Goal: Task Accomplishment & Management: Manage account settings

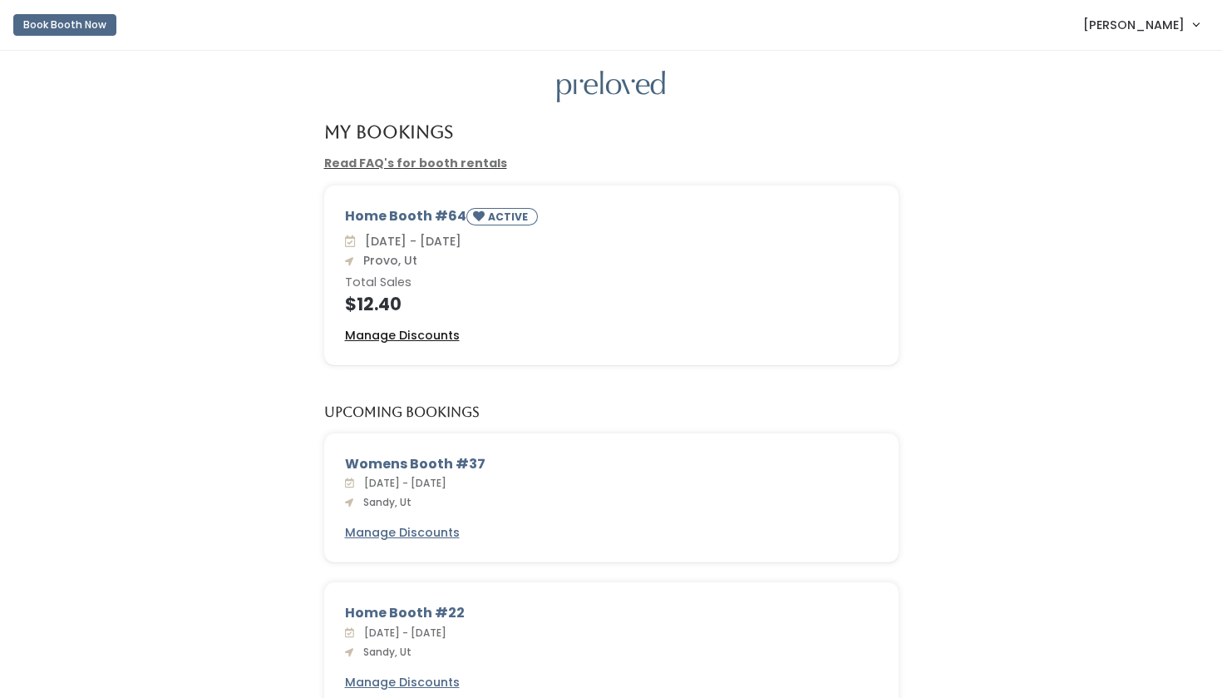
click at [406, 335] on u "Manage Discounts" at bounding box center [402, 335] width 115 height 17
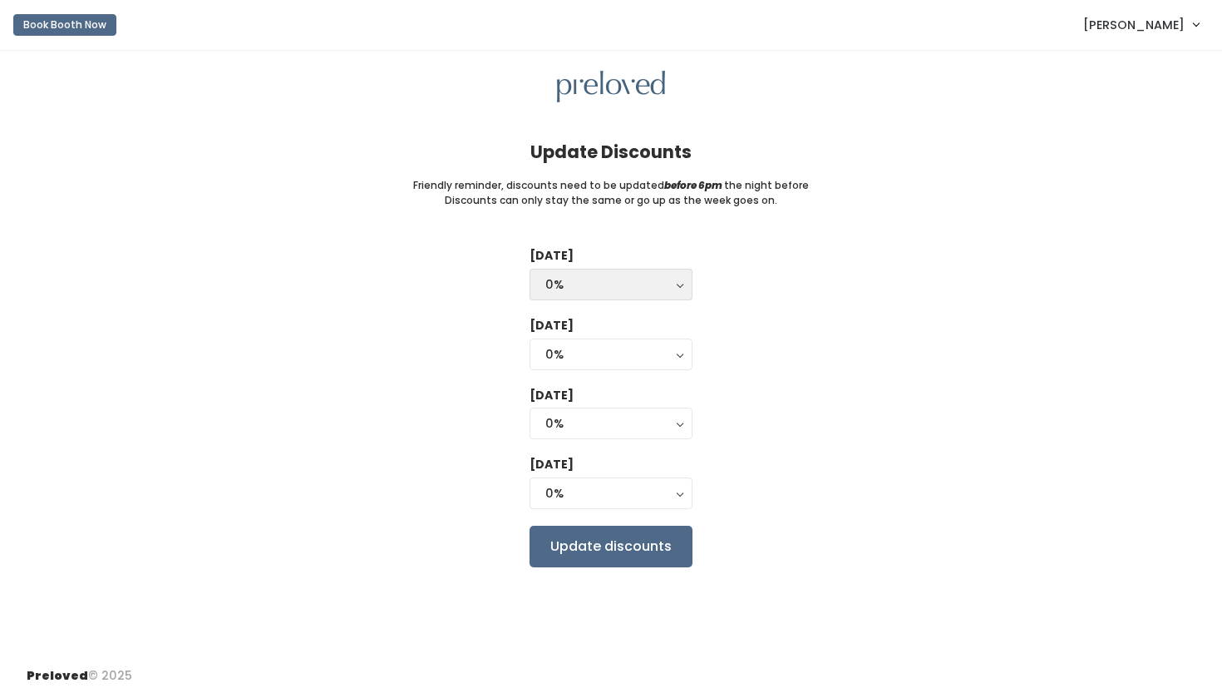
click at [603, 280] on div "0%" at bounding box center [610, 284] width 131 height 18
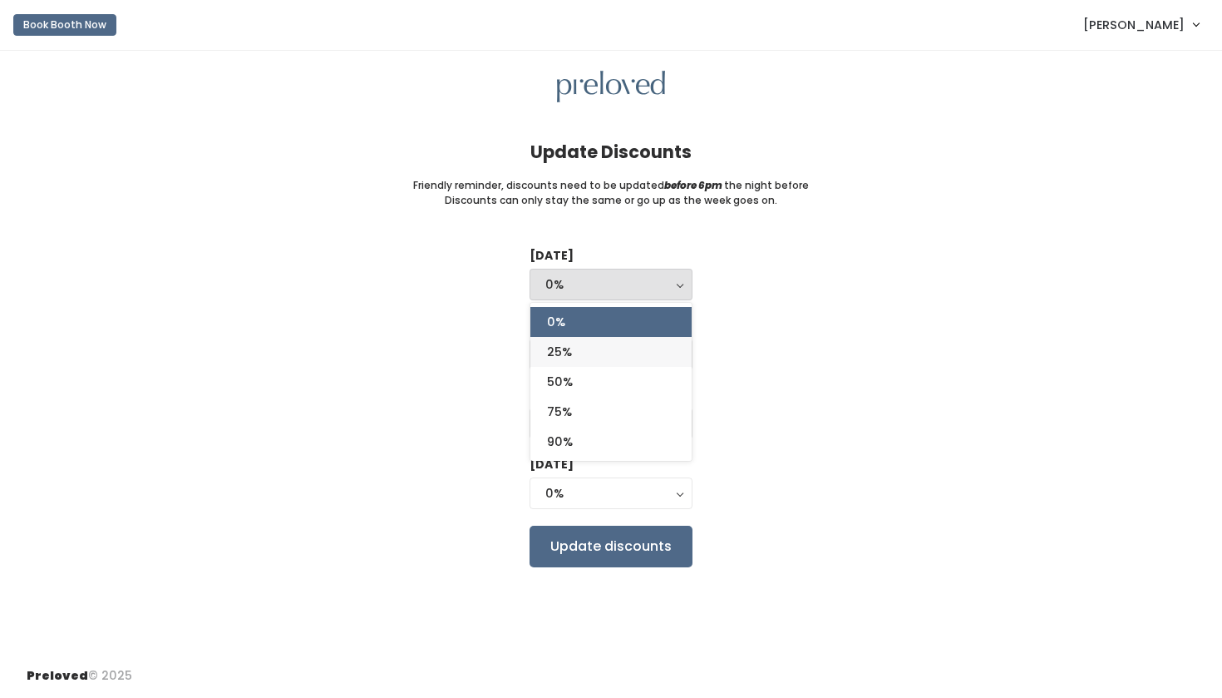
click at [584, 352] on link "25%" at bounding box center [610, 352] width 161 height 30
select select "25%"
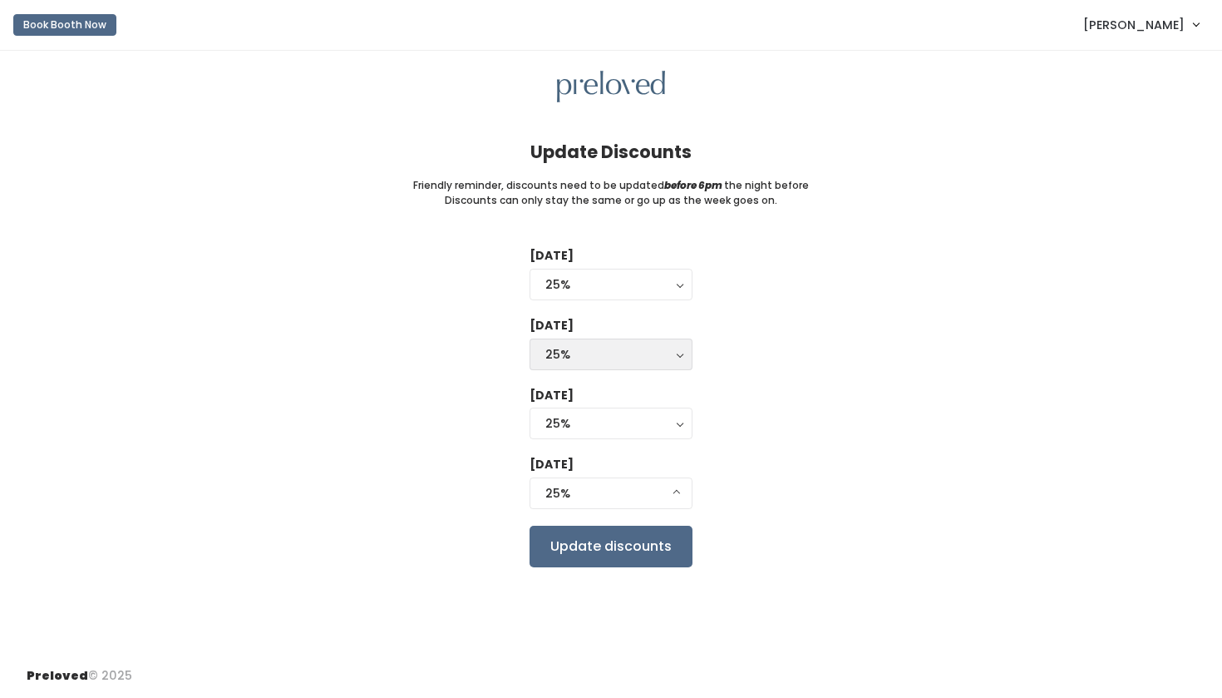
click at [584, 362] on button "25%" at bounding box center [611, 354] width 163 height 32
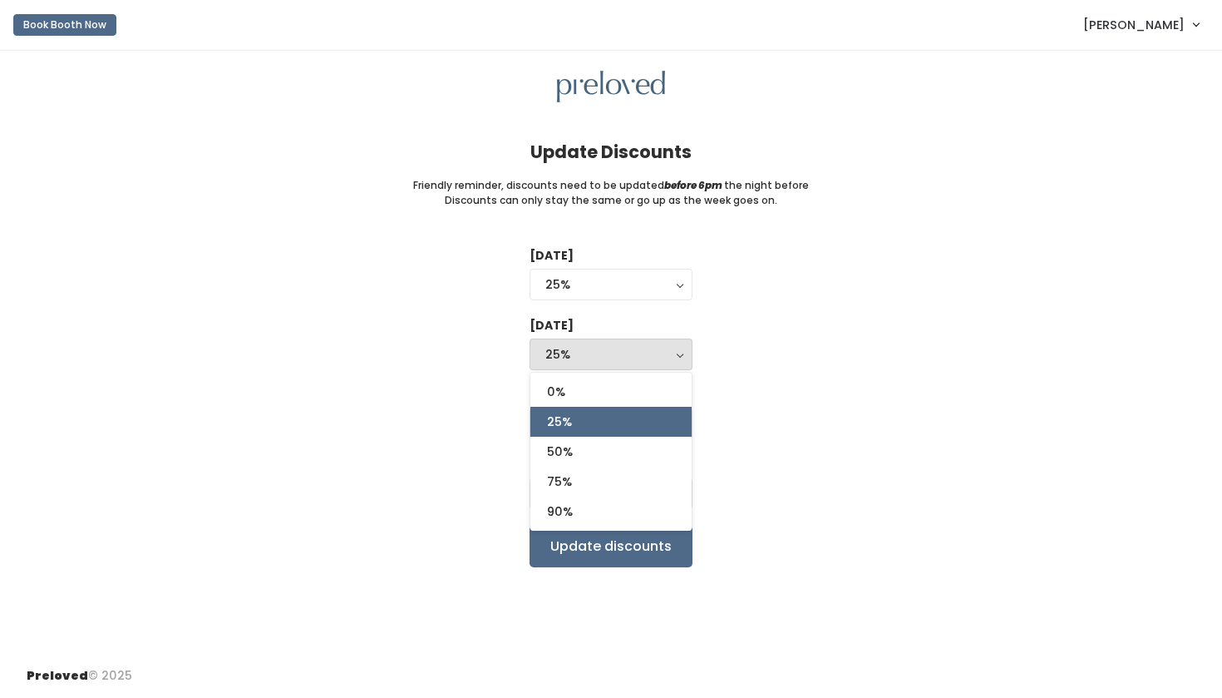
click at [584, 362] on button "25%" at bounding box center [611, 354] width 163 height 32
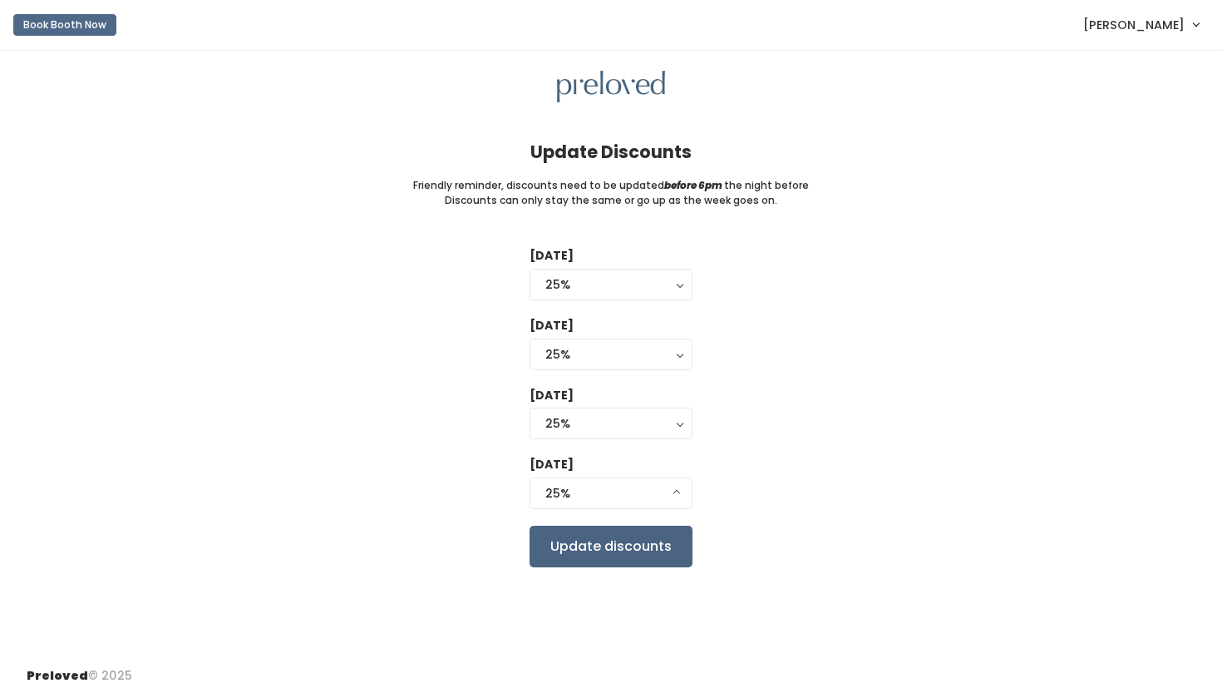
click at [605, 554] on input "Update discounts" at bounding box center [611, 546] width 163 height 42
